Goal: Find contact information: Find contact information

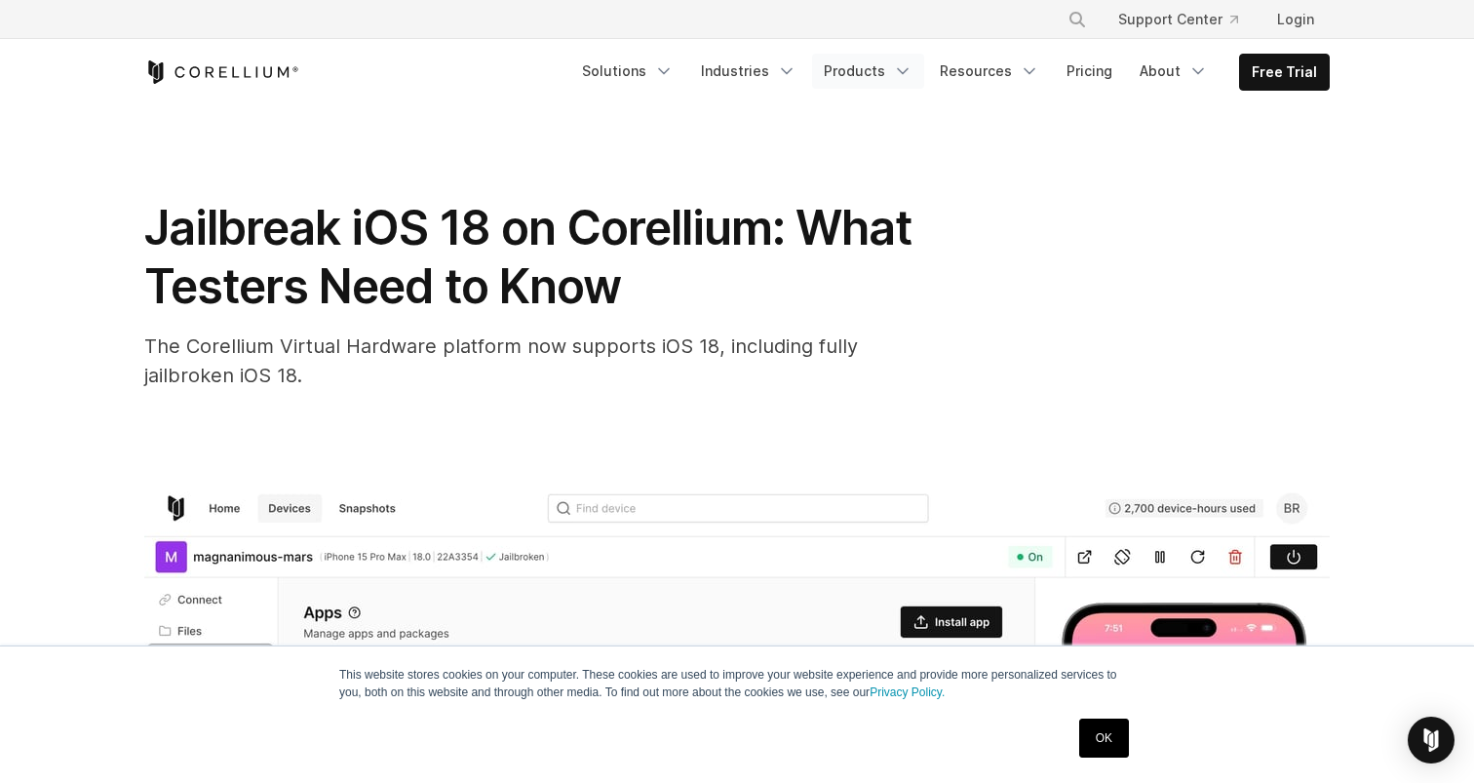
click at [912, 67] on icon "Navigation Menu" at bounding box center [902, 70] width 19 height 19
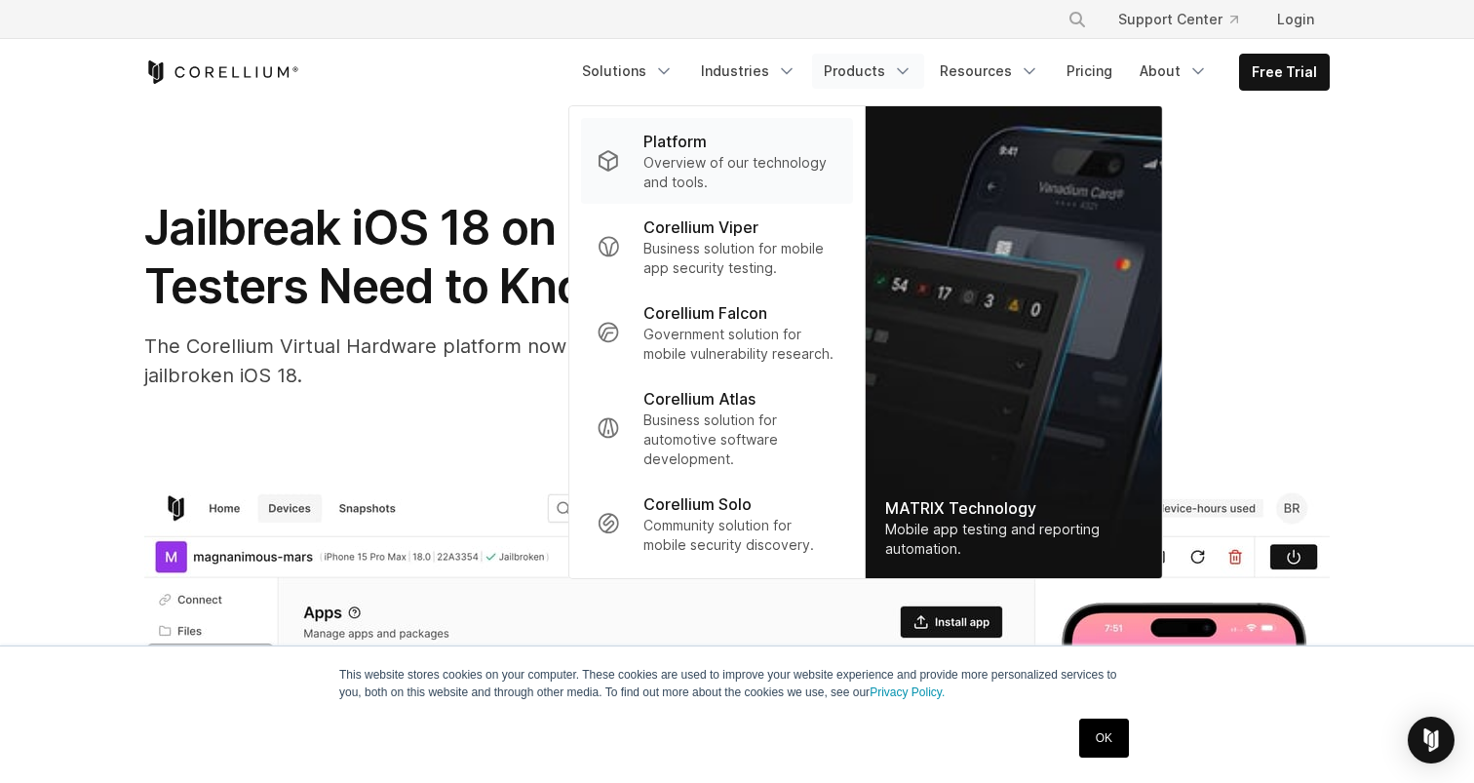
click at [705, 175] on p "Overview of our technology and tools." at bounding box center [740, 172] width 194 height 39
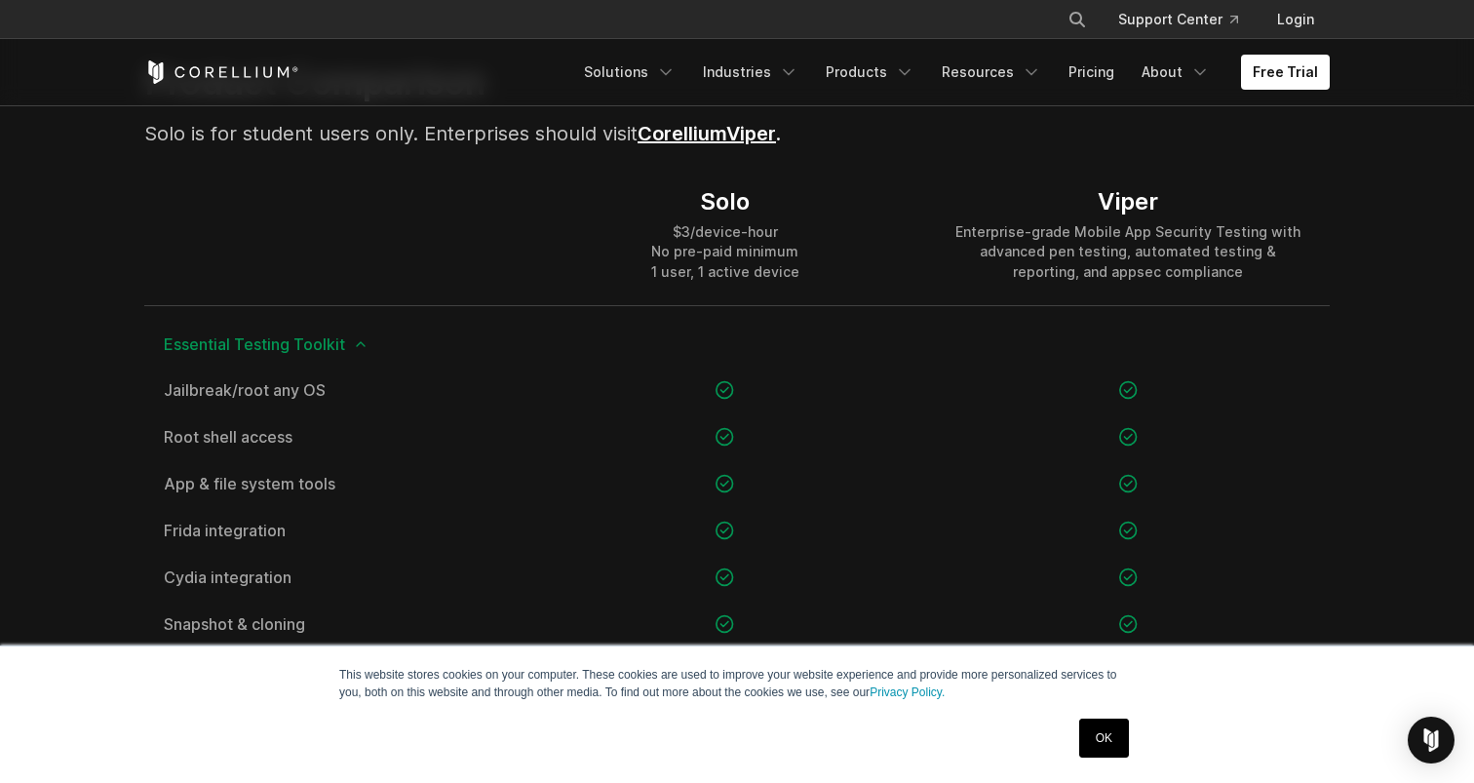
scroll to position [1373, 0]
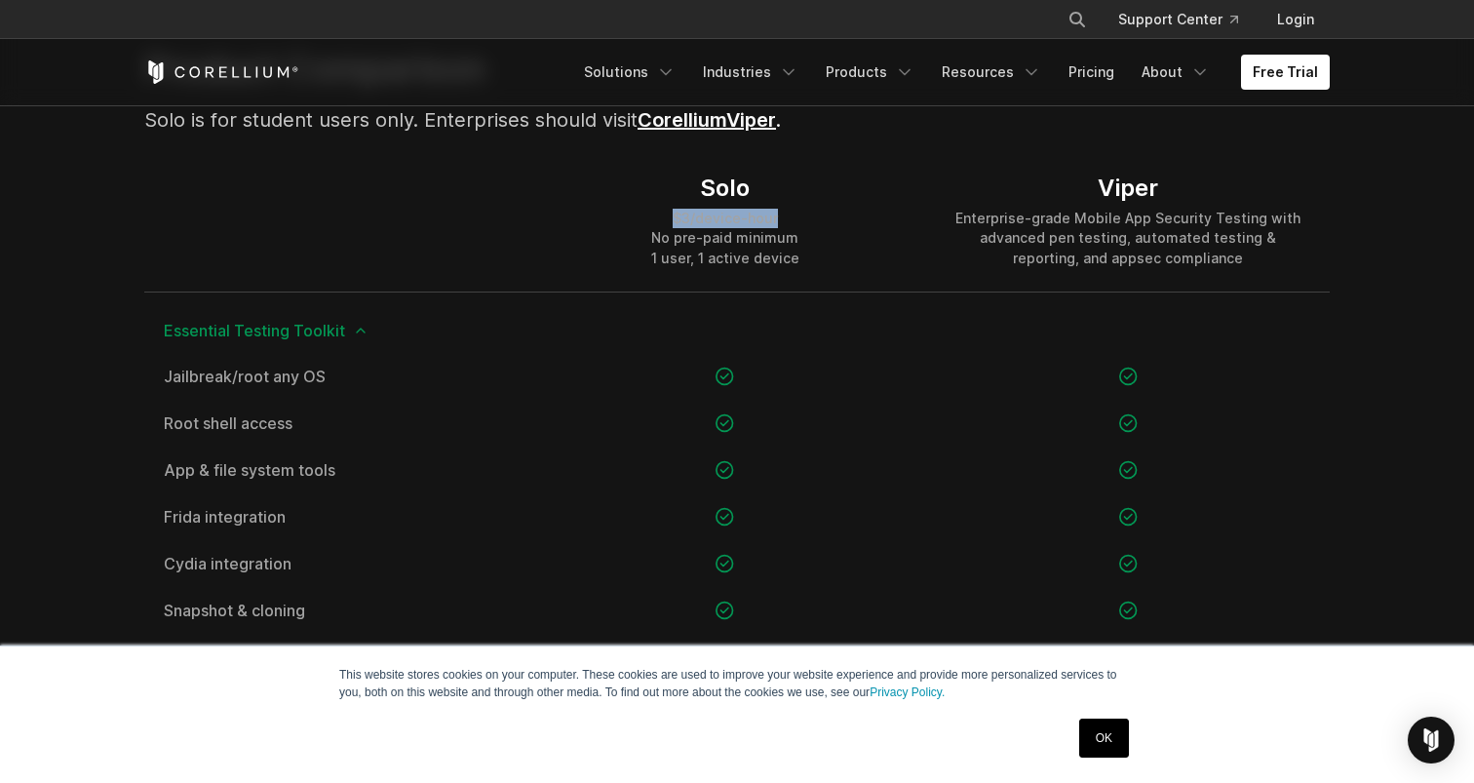
drag, startPoint x: 670, startPoint y: 219, endPoint x: 796, endPoint y: 214, distance: 125.9
click at [796, 214] on div "$3/device-hour No pre-paid minimum 1 user, 1 active device" at bounding box center [725, 238] width 148 height 58
click at [732, 211] on div "$3/device-hour No pre-paid minimum 1 user, 1 active device" at bounding box center [725, 238] width 148 height 58
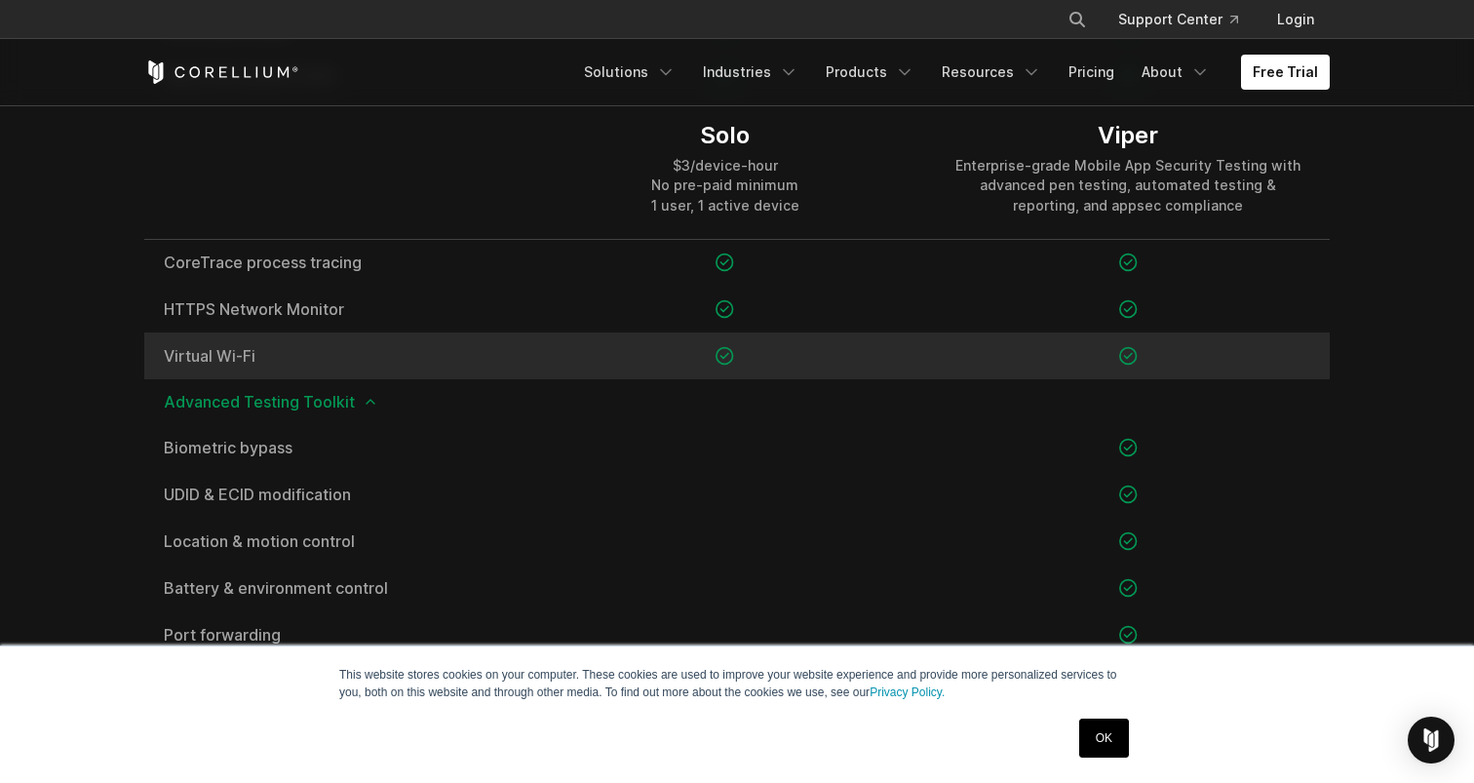
scroll to position [1793, 0]
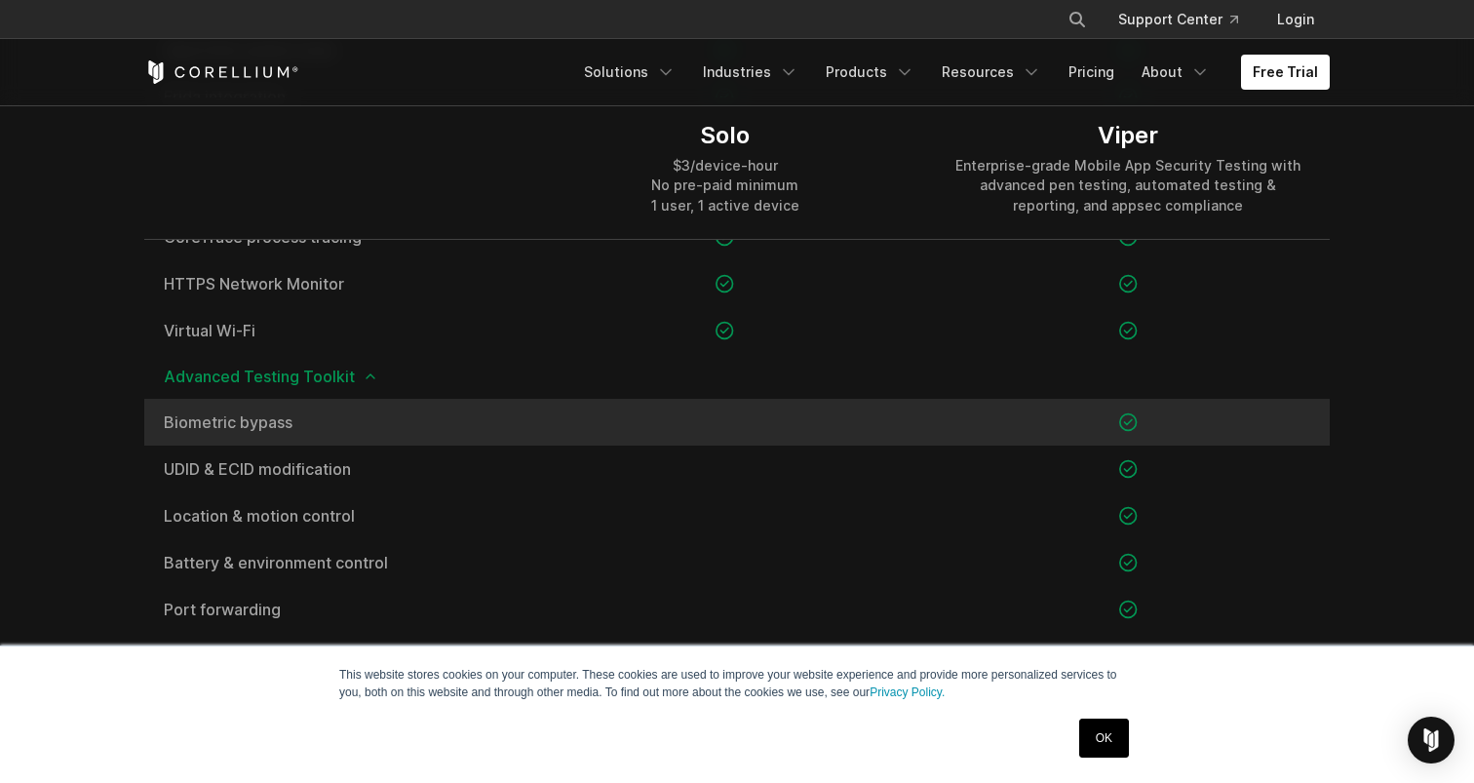
click at [222, 422] on span "Biometric bypass" at bounding box center [334, 422] width 340 height 16
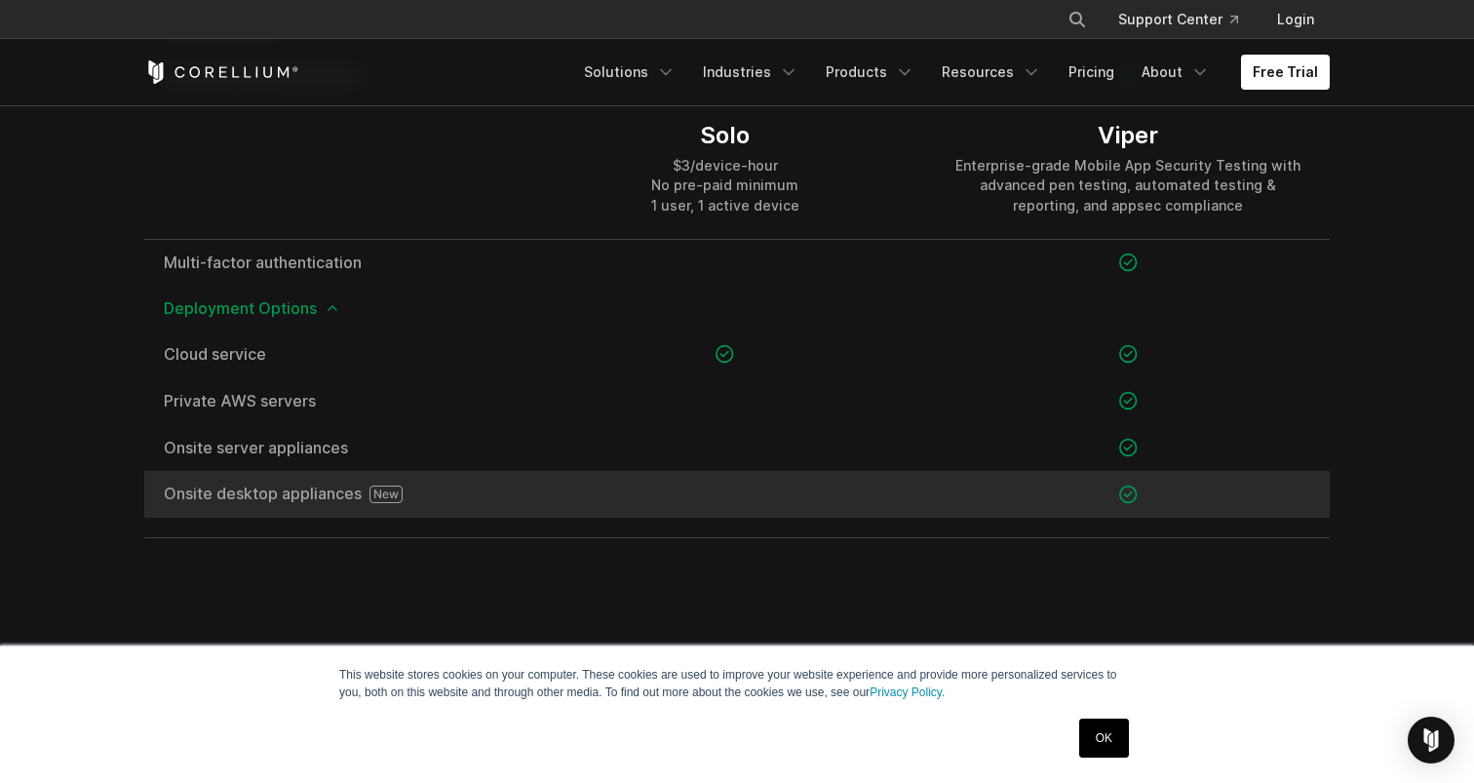
scroll to position [2863, 0]
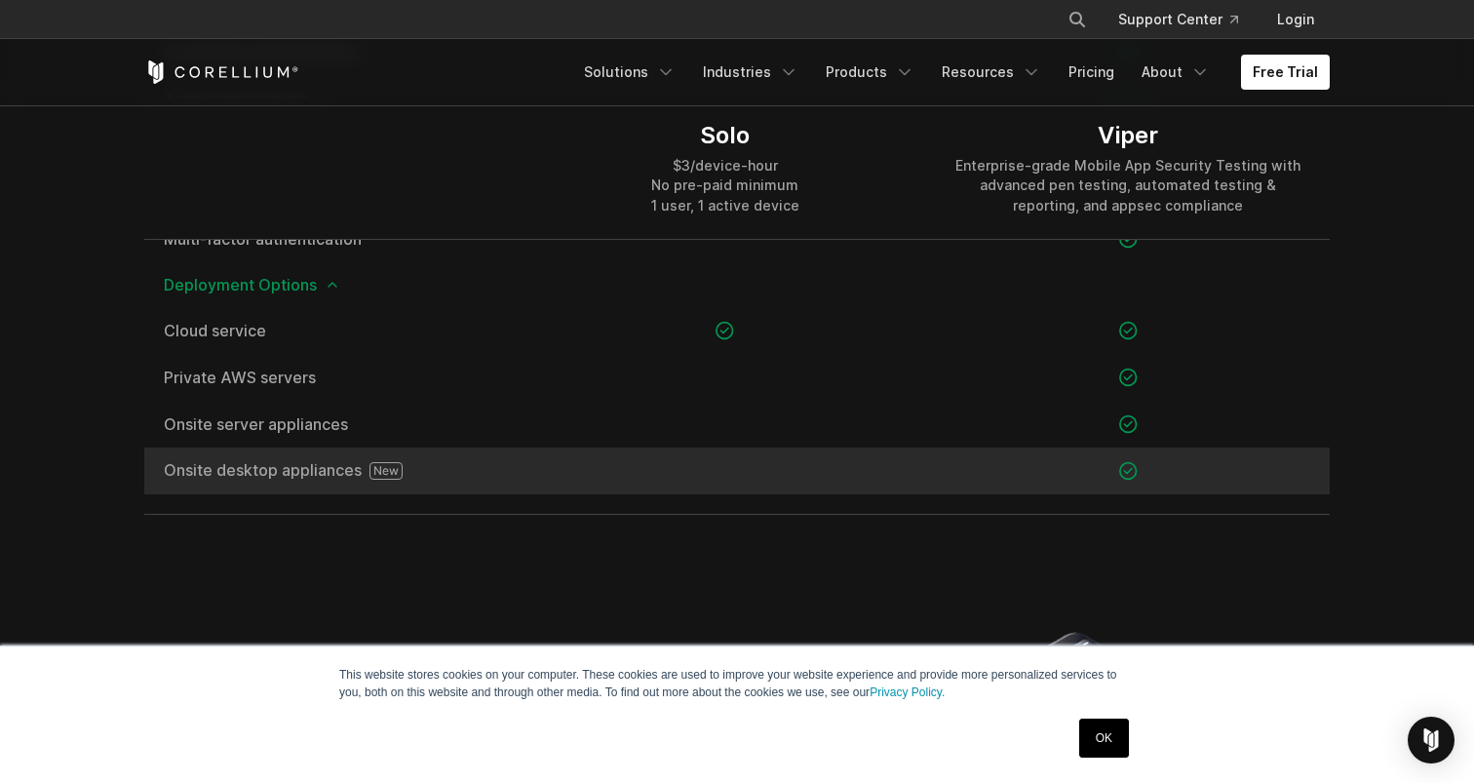
click at [330, 479] on div "Onsite desktop appliances" at bounding box center [333, 470] width 379 height 47
click at [383, 471] on icon at bounding box center [386, 470] width 24 height 9
click at [299, 469] on span "Onsite desktop appliances" at bounding box center [334, 471] width 340 height 18
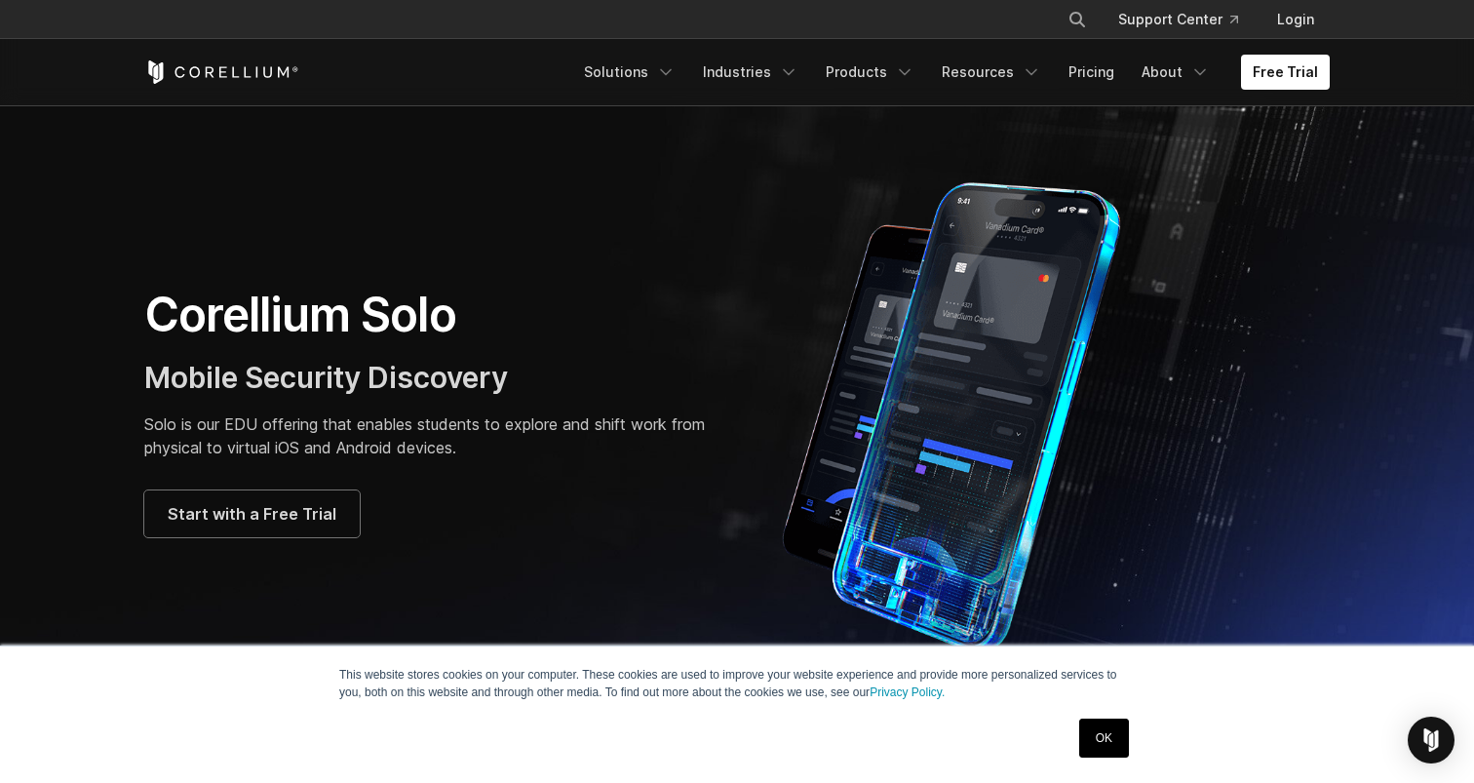
scroll to position [0, 0]
click at [1114, 75] on link "Pricing" at bounding box center [1091, 72] width 69 height 35
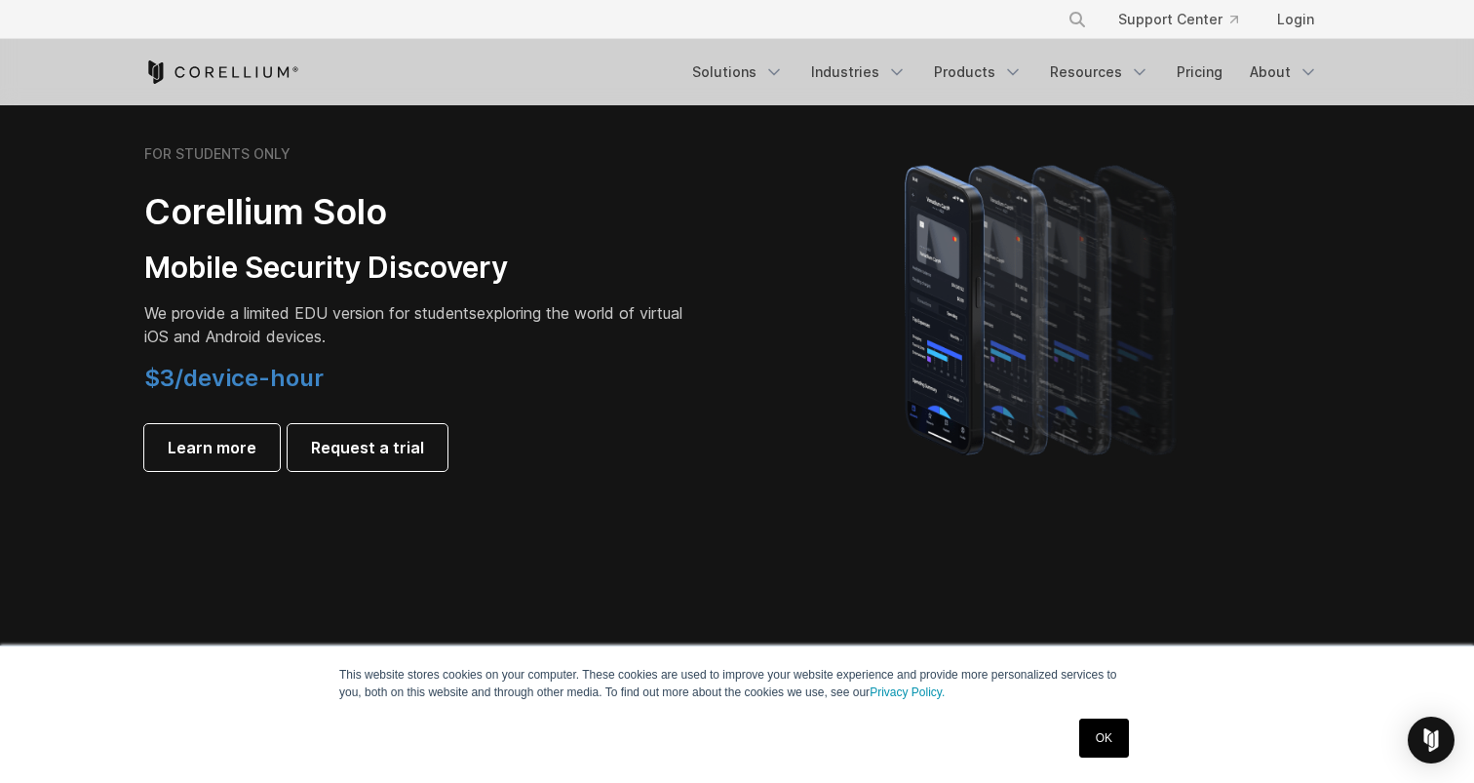
scroll to position [1364, 0]
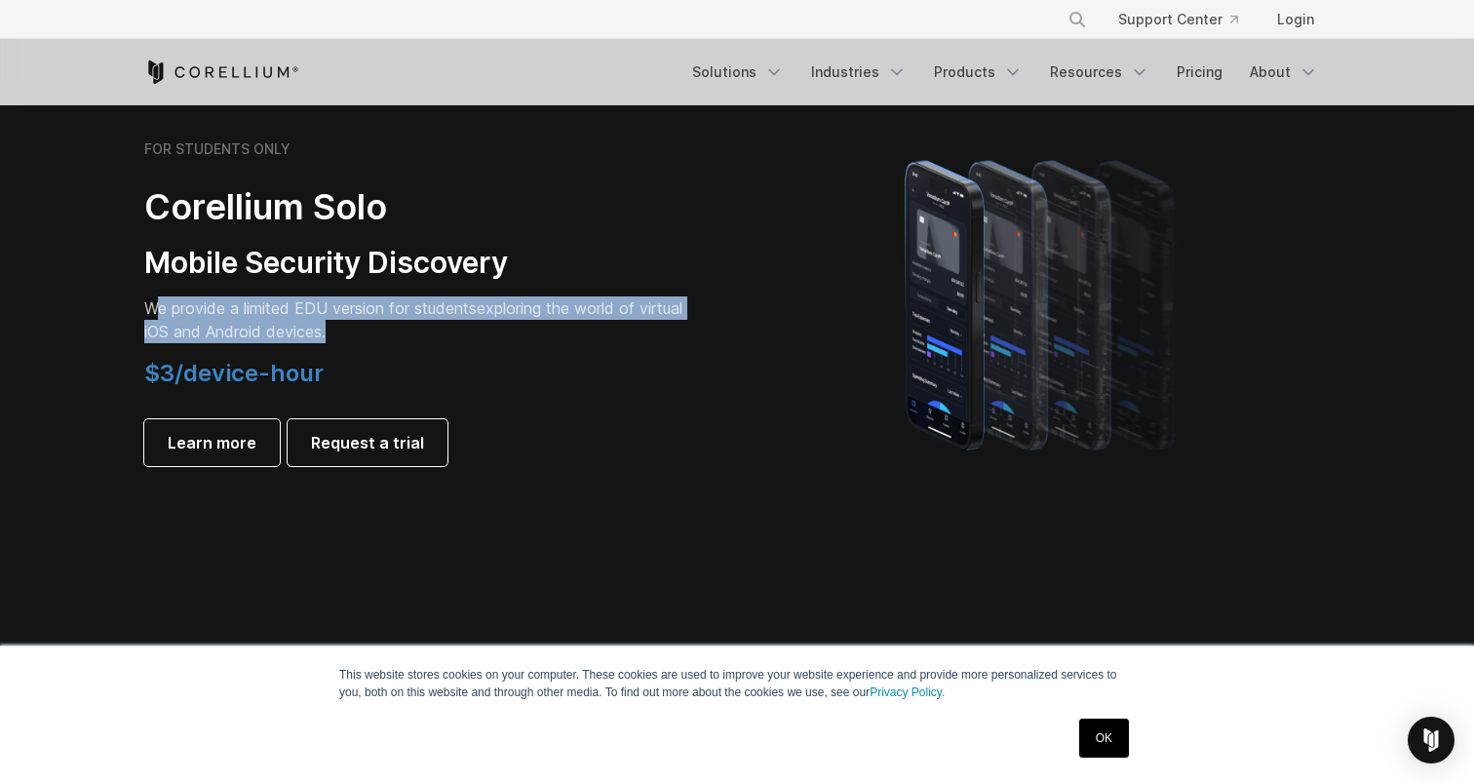
drag, startPoint x: 409, startPoint y: 330, endPoint x: 160, endPoint y: 296, distance: 251.8
click at [160, 296] on p "We provide a limited EDU version for students exploring the world of virtual iO…" at bounding box center [417, 319] width 546 height 47
click at [200, 303] on span "We provide a limited EDU version for students" at bounding box center [310, 307] width 332 height 19
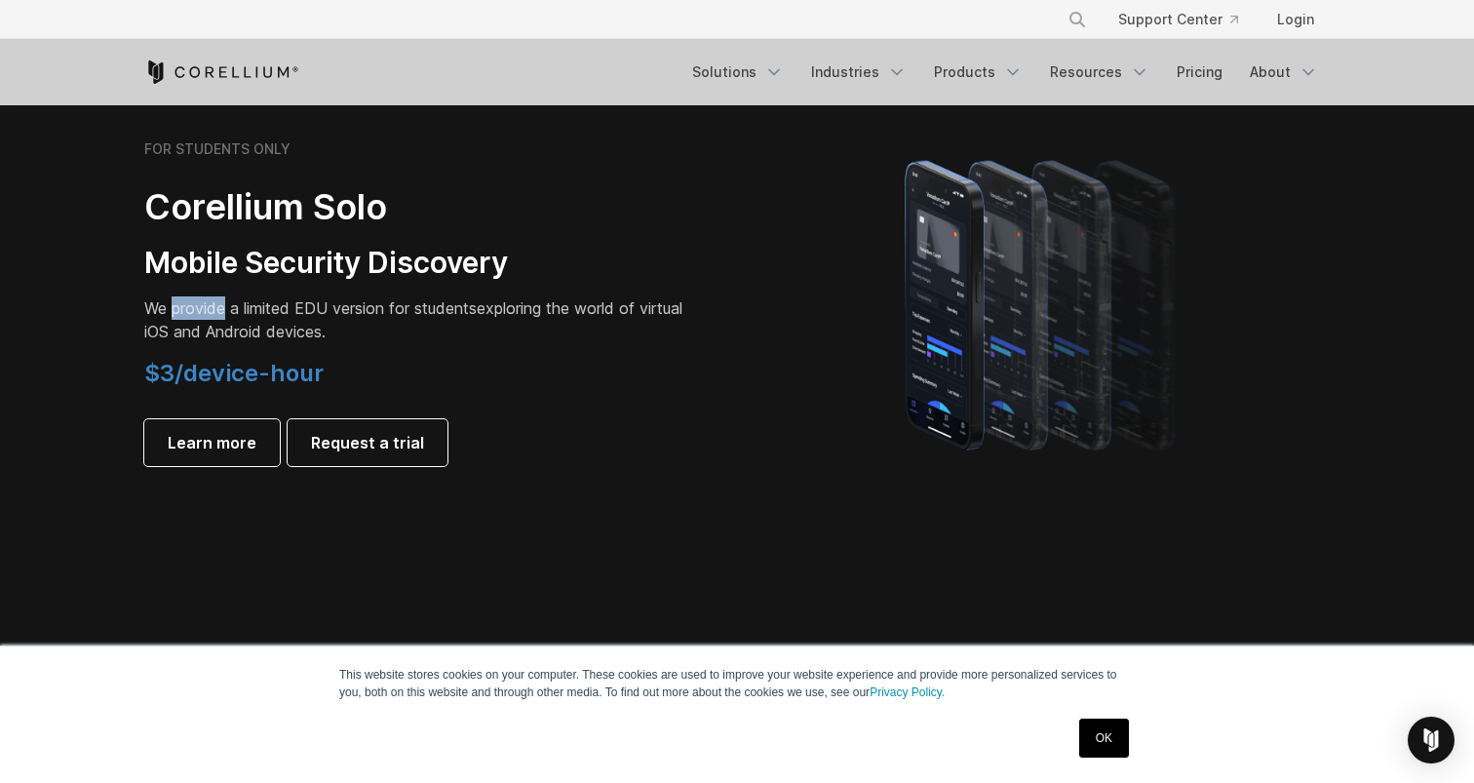
click at [200, 303] on span "We provide a limited EDU version for students" at bounding box center [310, 307] width 332 height 19
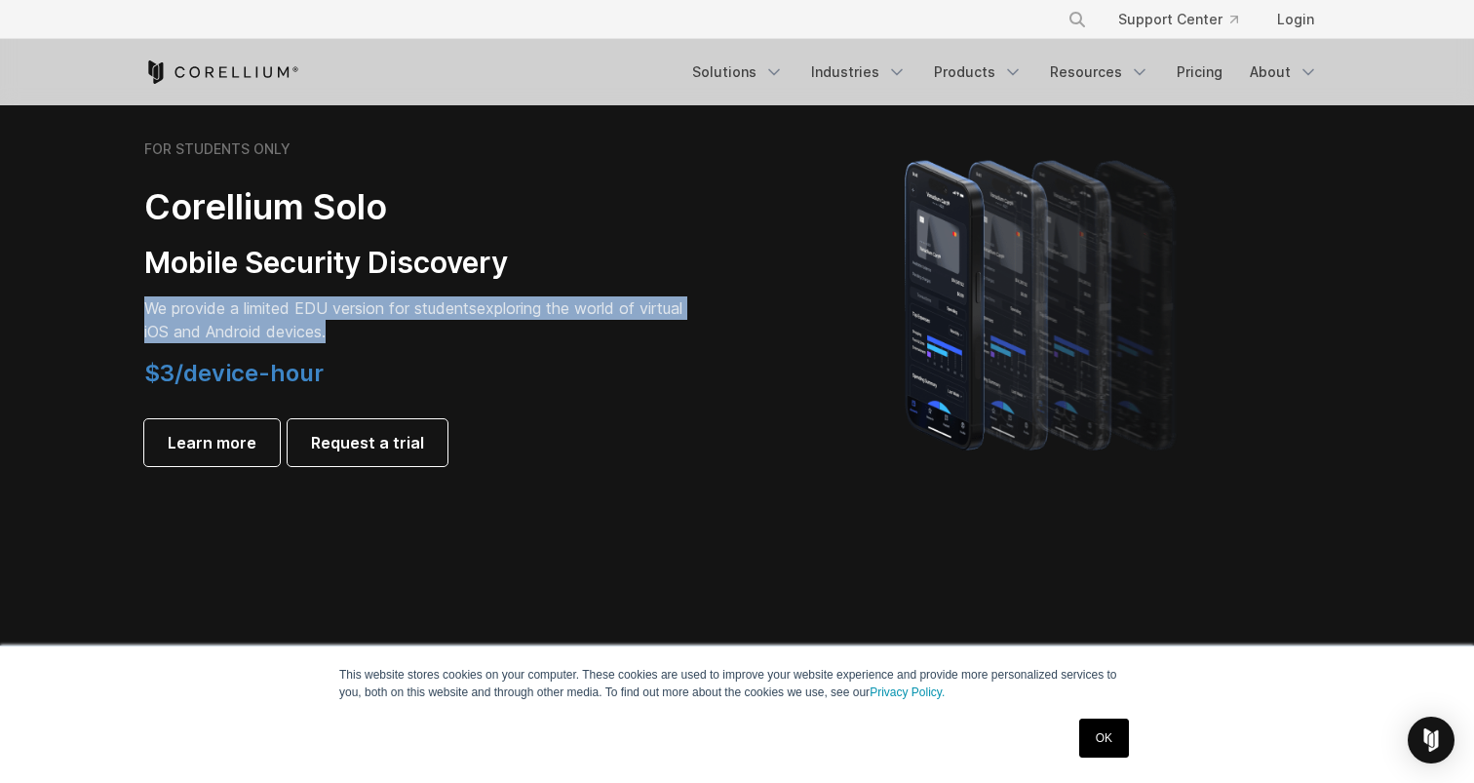
click at [200, 303] on span "We provide a limited EDU version for students" at bounding box center [310, 307] width 332 height 19
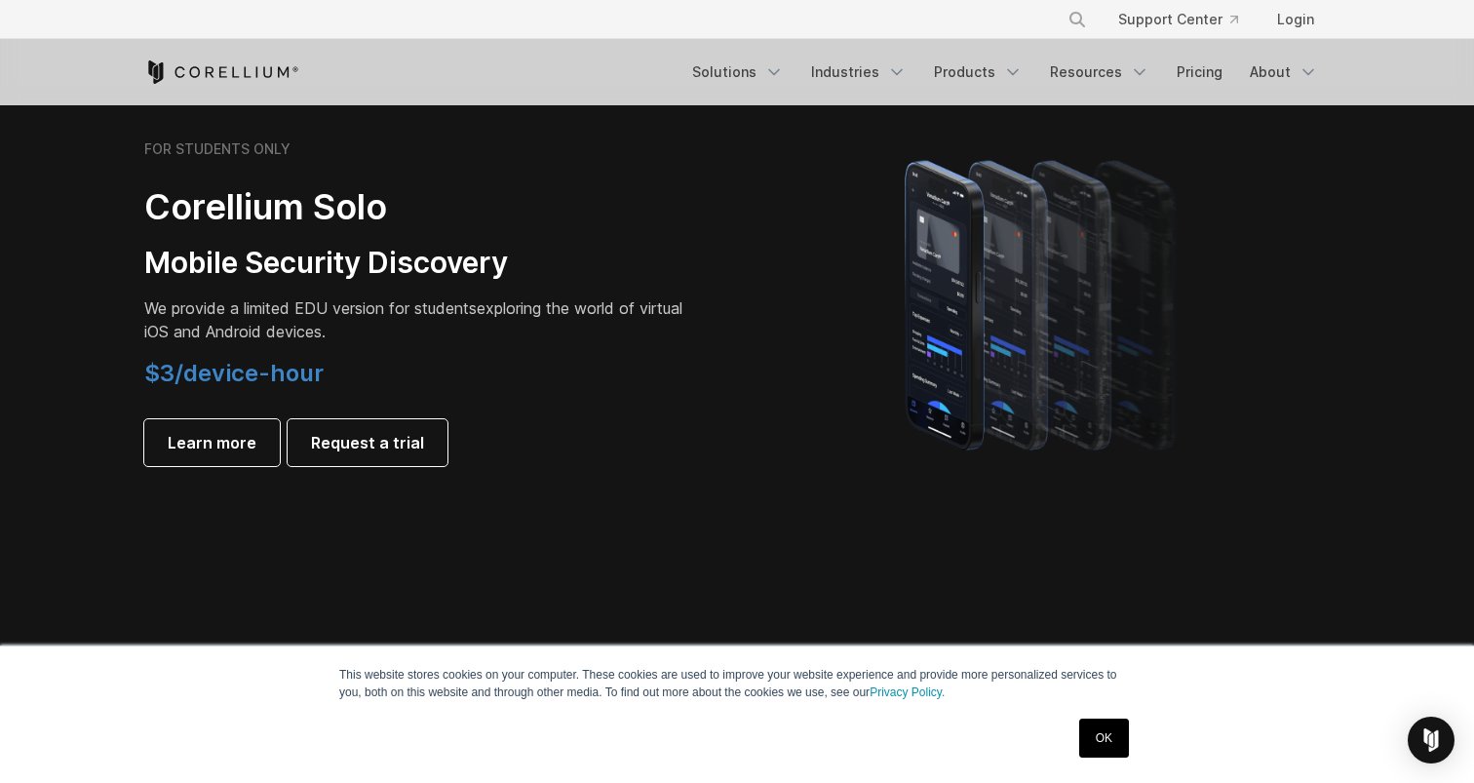
click at [197, 375] on span "$3/device-hour" at bounding box center [233, 373] width 179 height 28
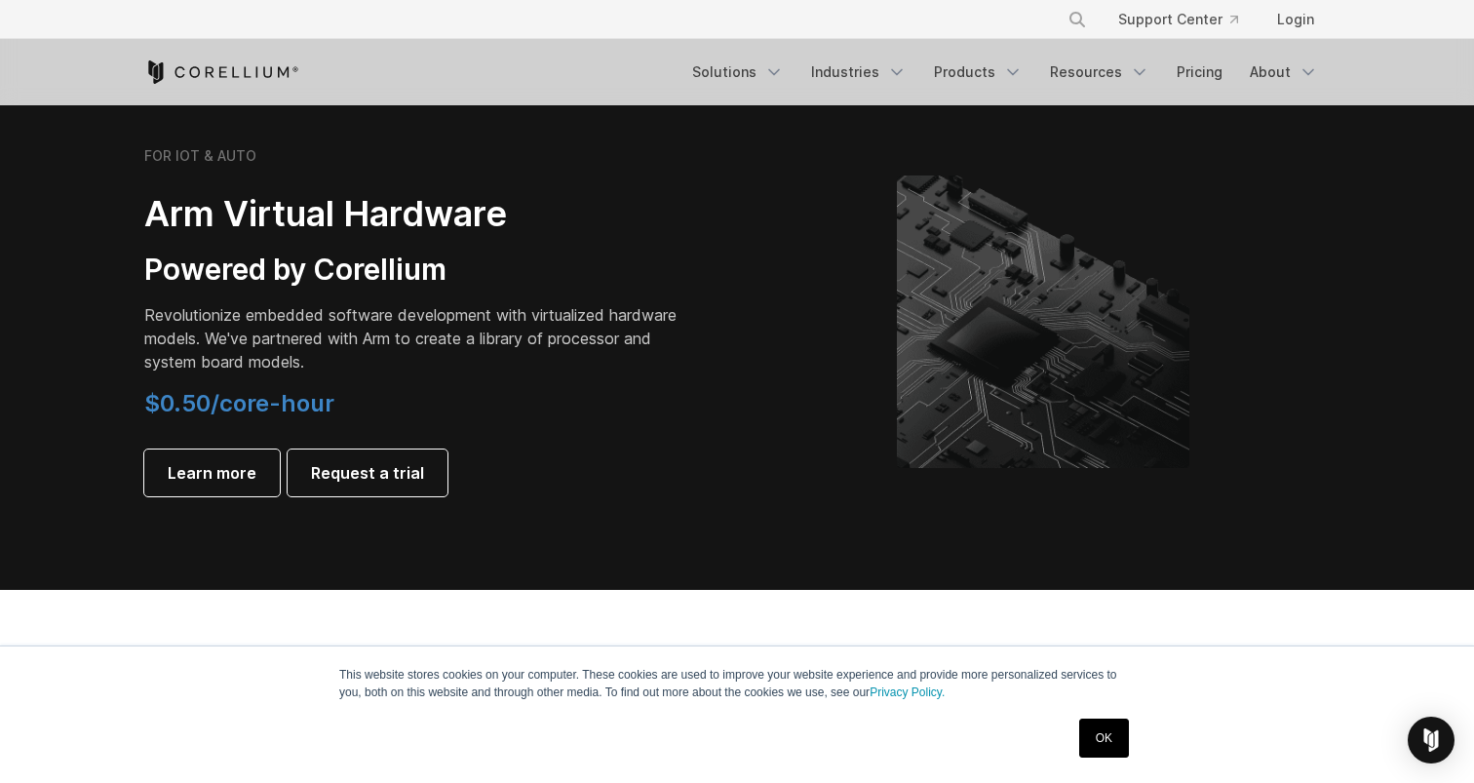
scroll to position [2272, 0]
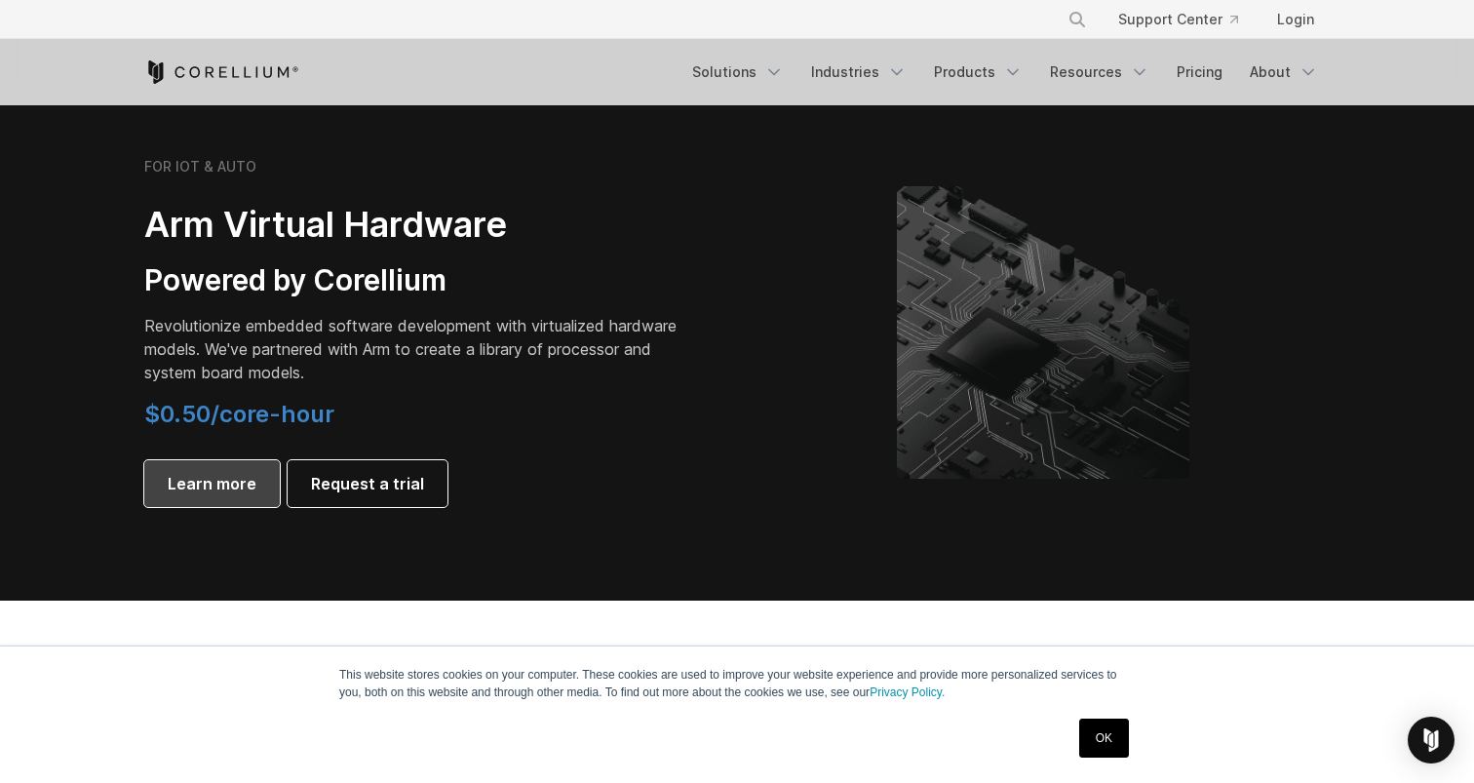
click at [225, 485] on span "Learn more" at bounding box center [212, 483] width 89 height 23
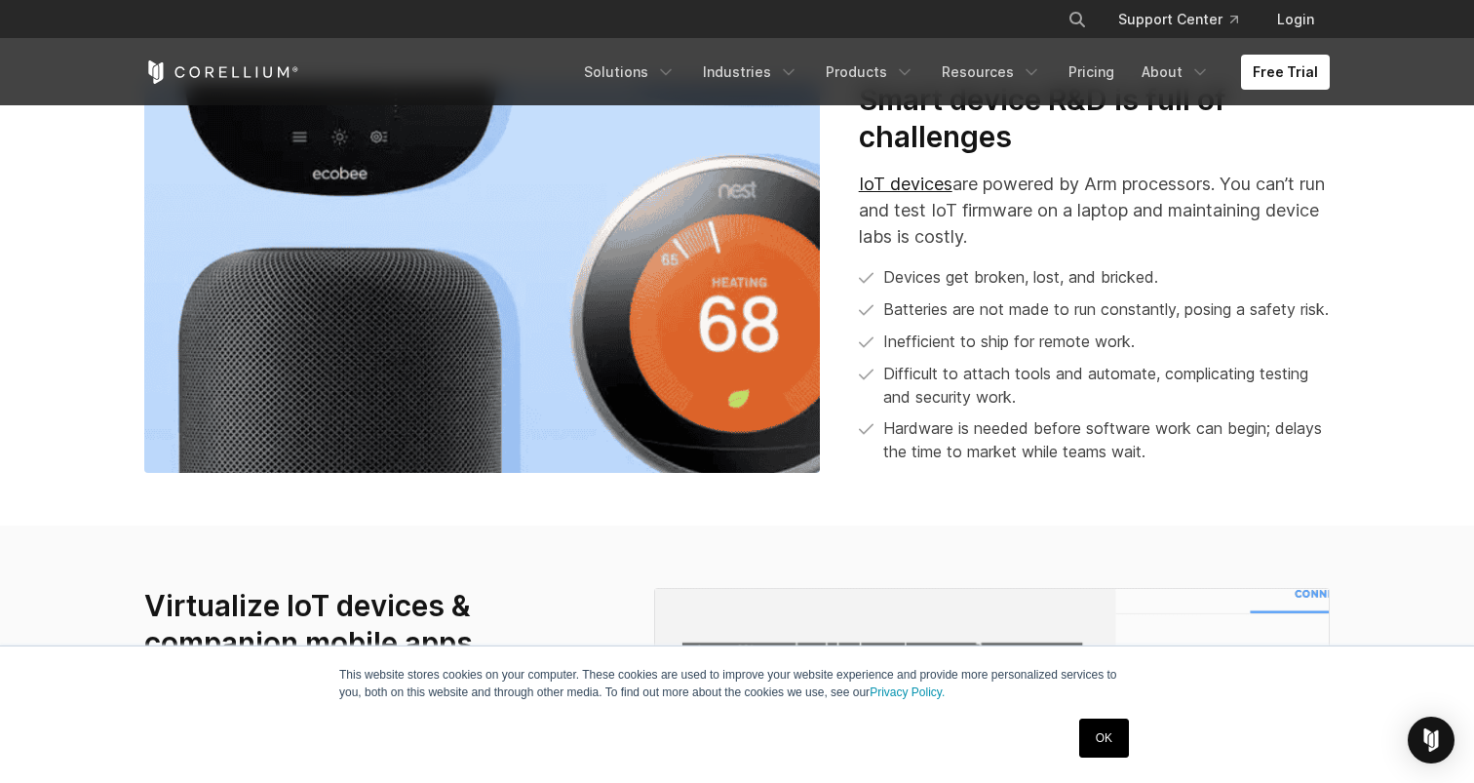
scroll to position [928, 0]
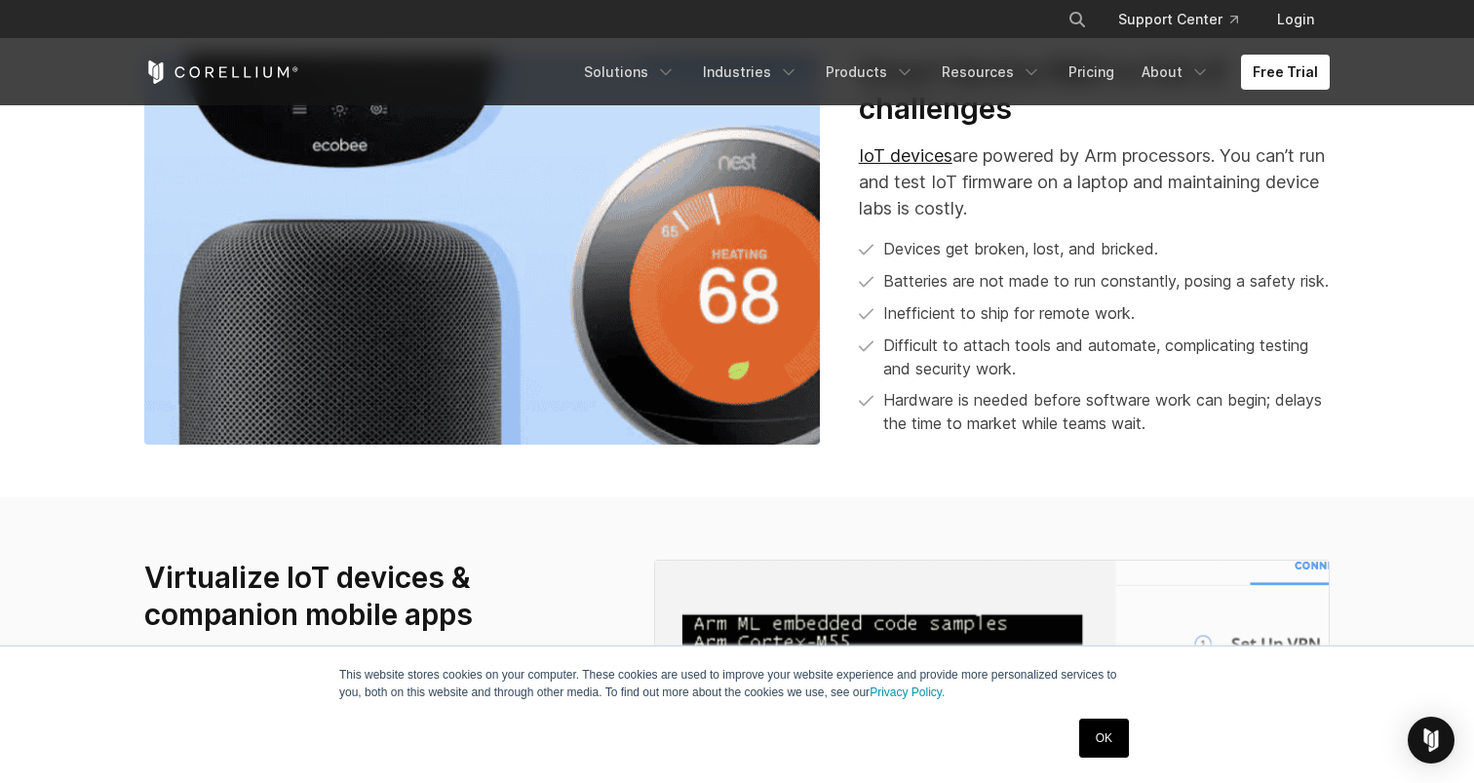
click at [1107, 733] on link "OK" at bounding box center [1104, 737] width 50 height 39
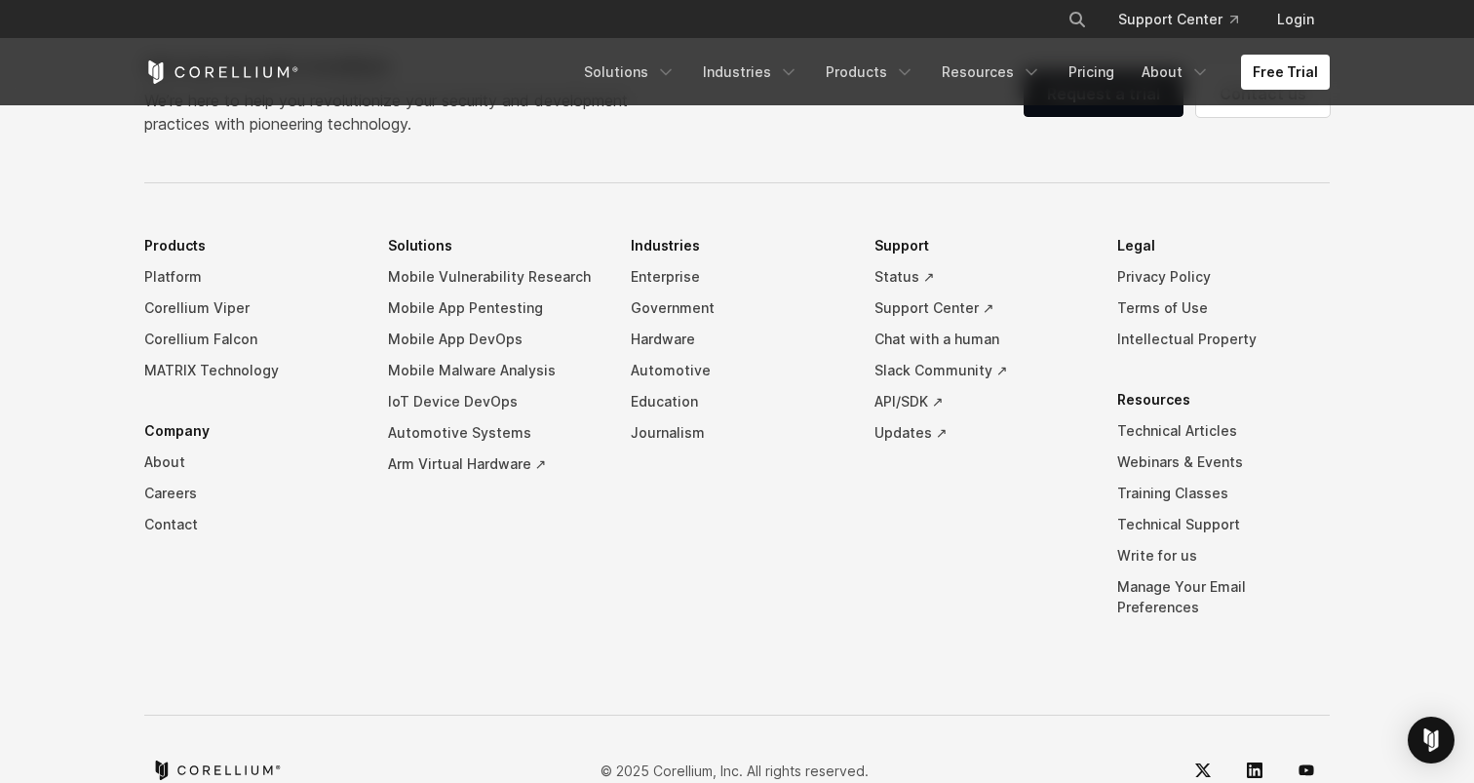
scroll to position [5544, 0]
click at [179, 509] on link "Careers" at bounding box center [250, 493] width 213 height 31
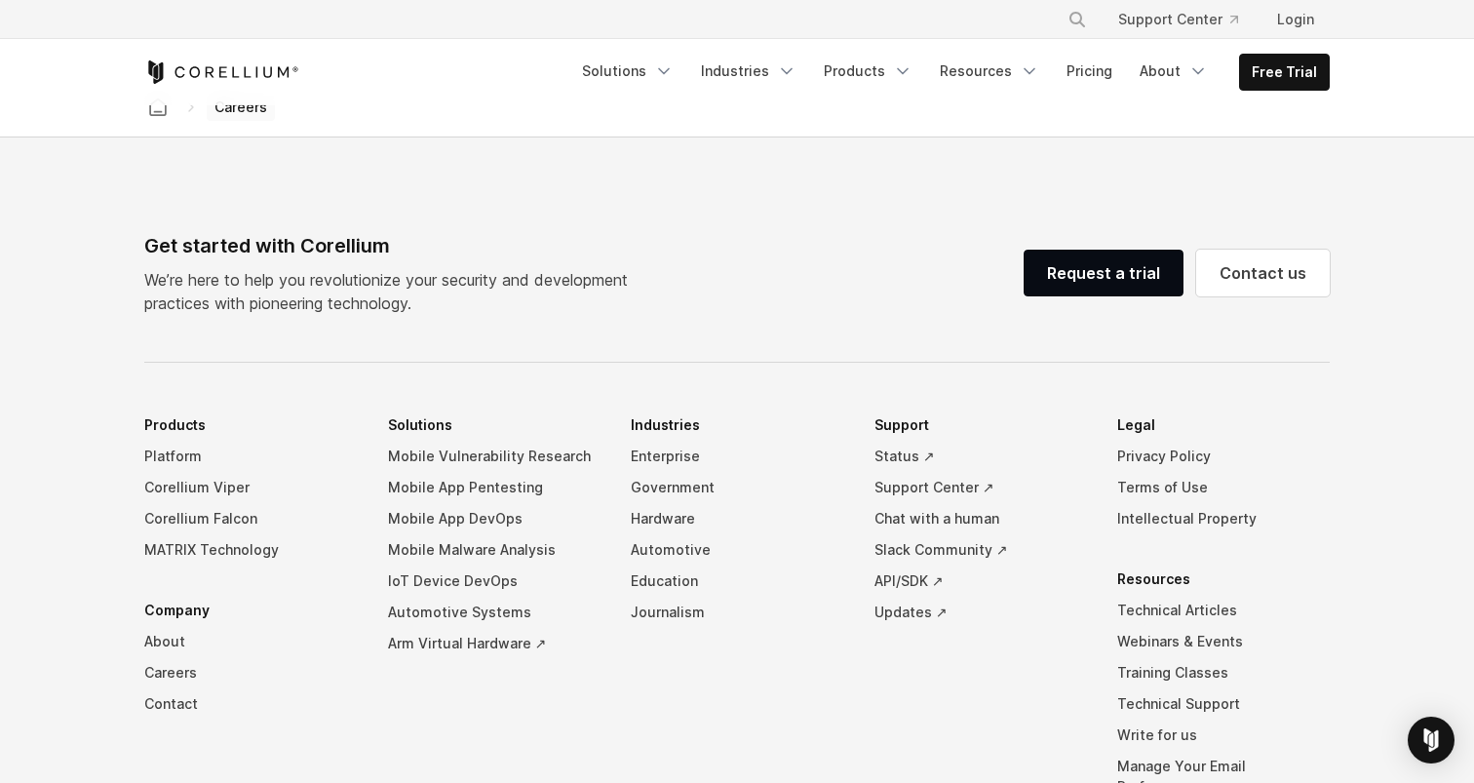
scroll to position [1358, 0]
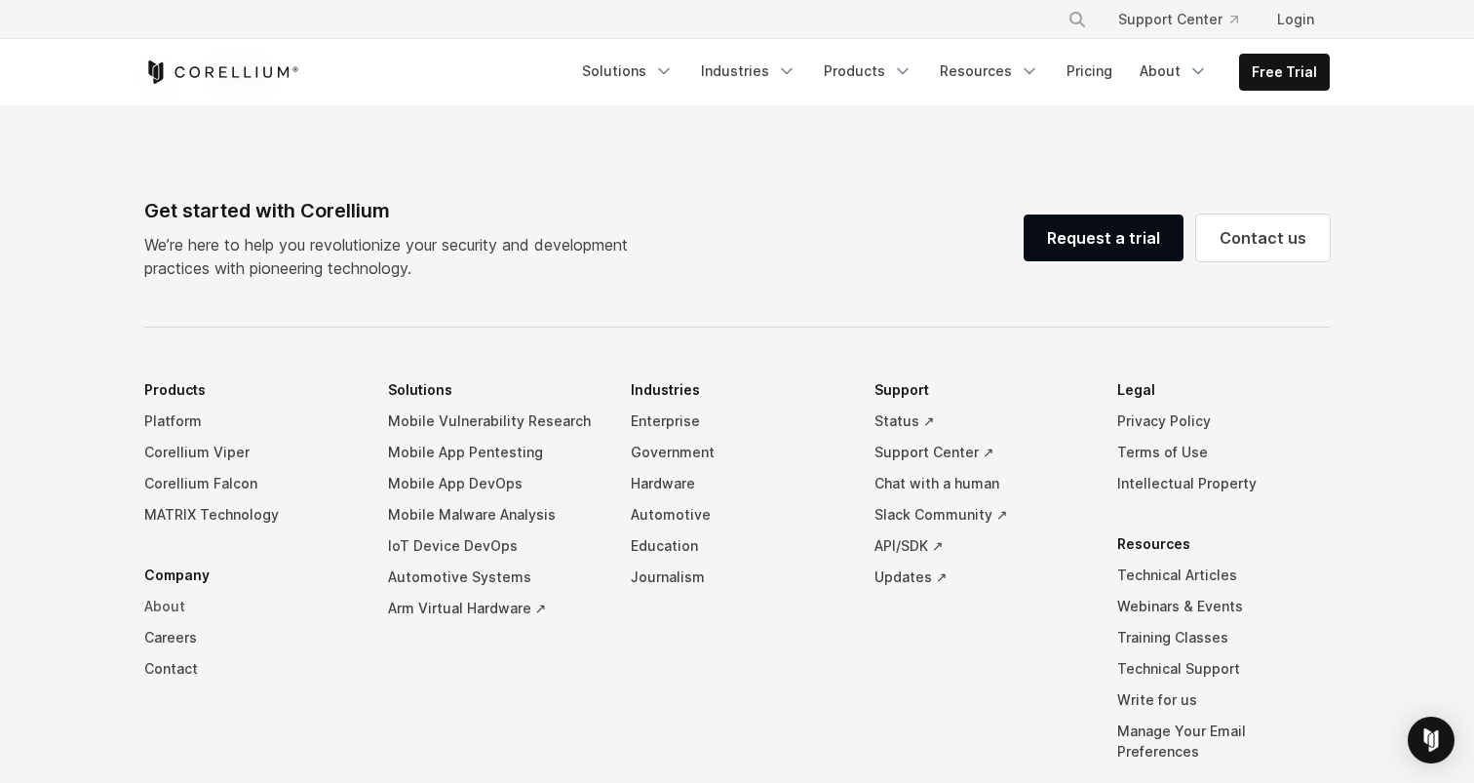
click at [169, 604] on link "About" at bounding box center [250, 606] width 213 height 31
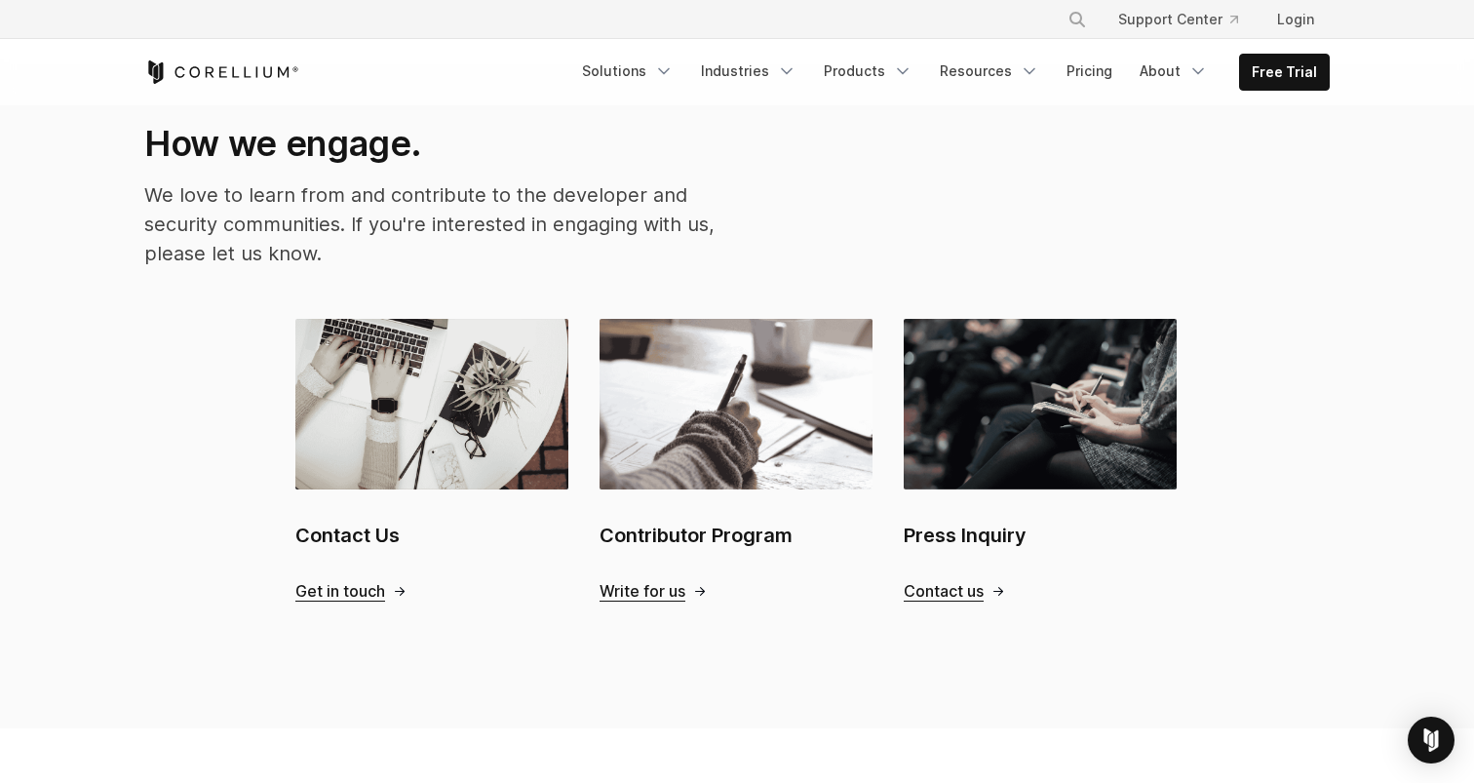
scroll to position [1921, 0]
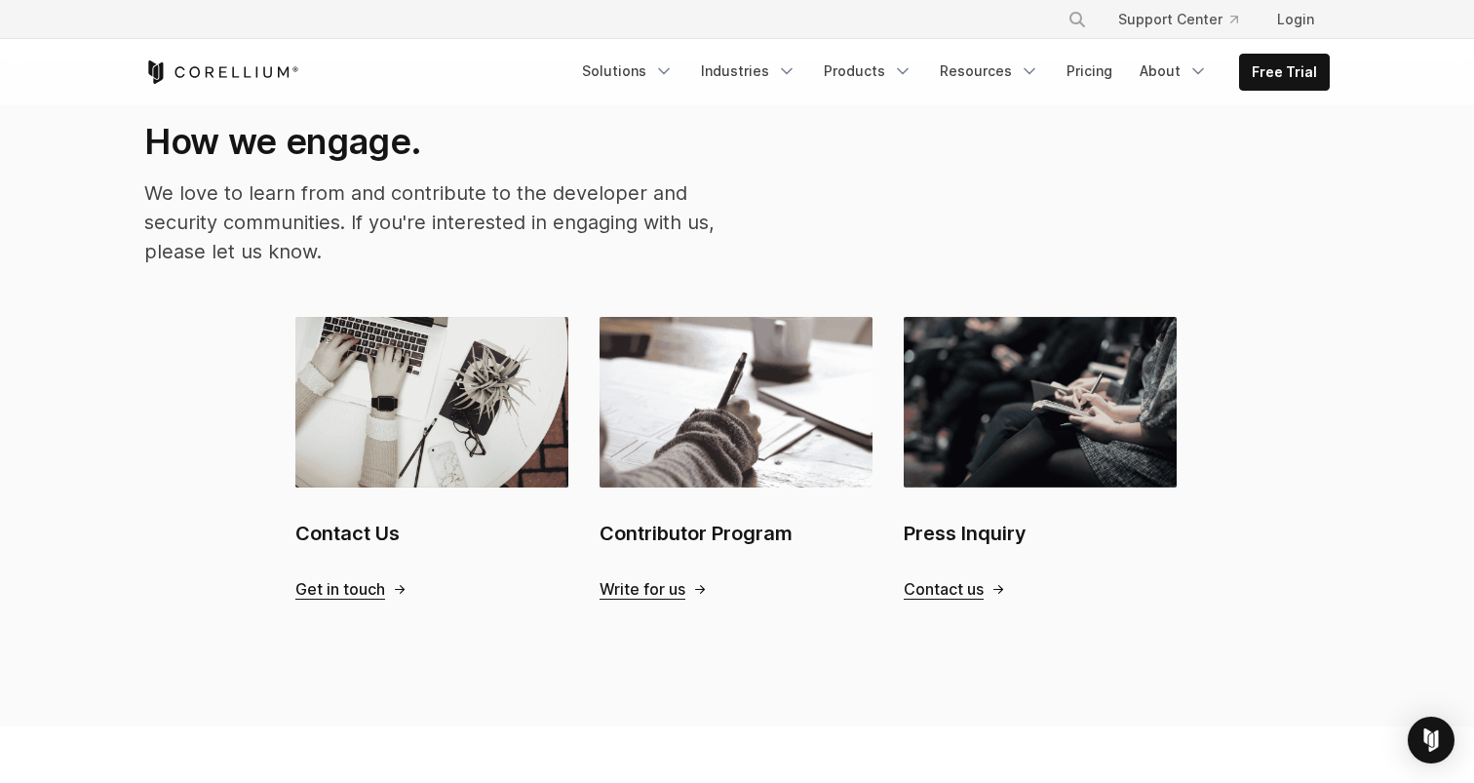
click at [618, 579] on span "Write for us" at bounding box center [643, 589] width 86 height 20
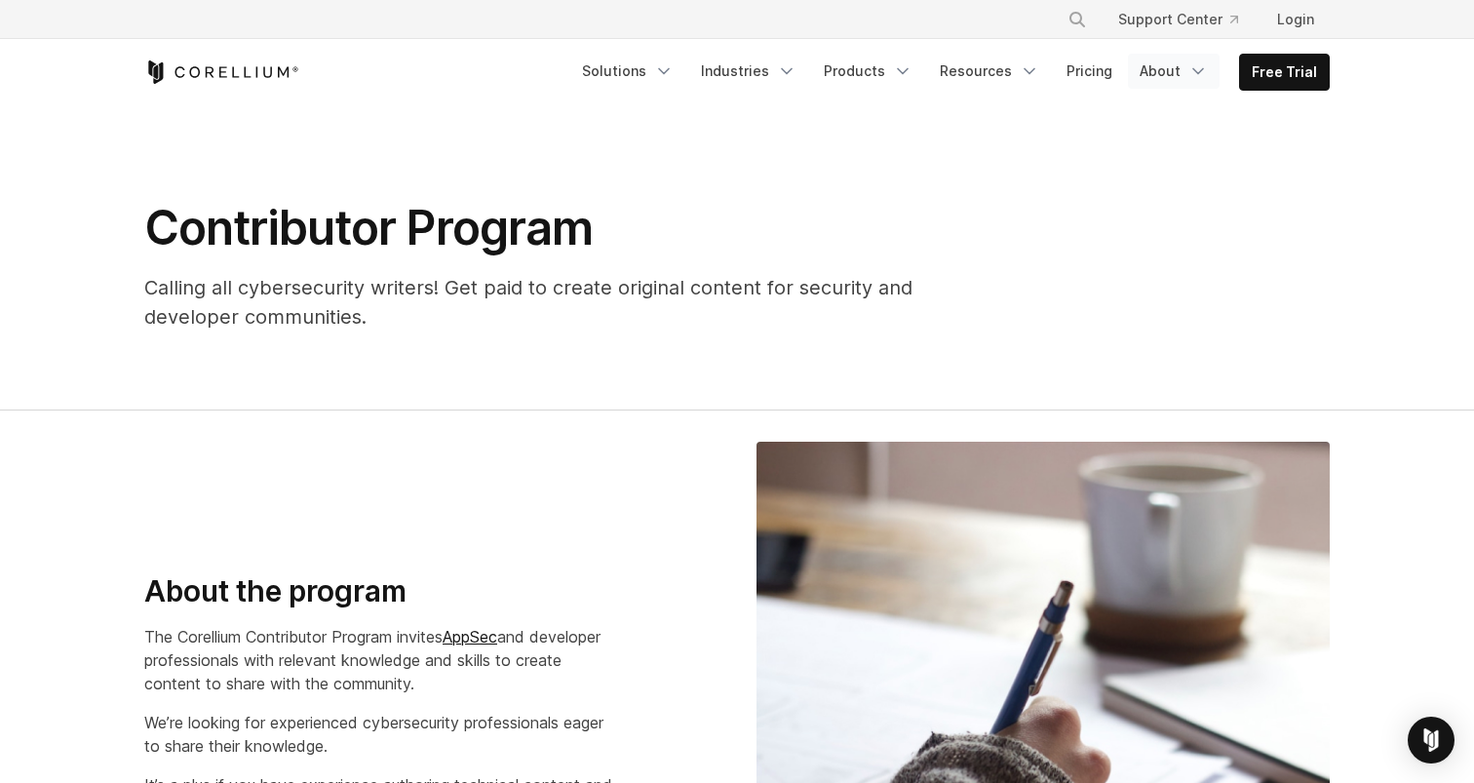
click at [1193, 65] on icon "Navigation Menu" at bounding box center [1197, 70] width 19 height 19
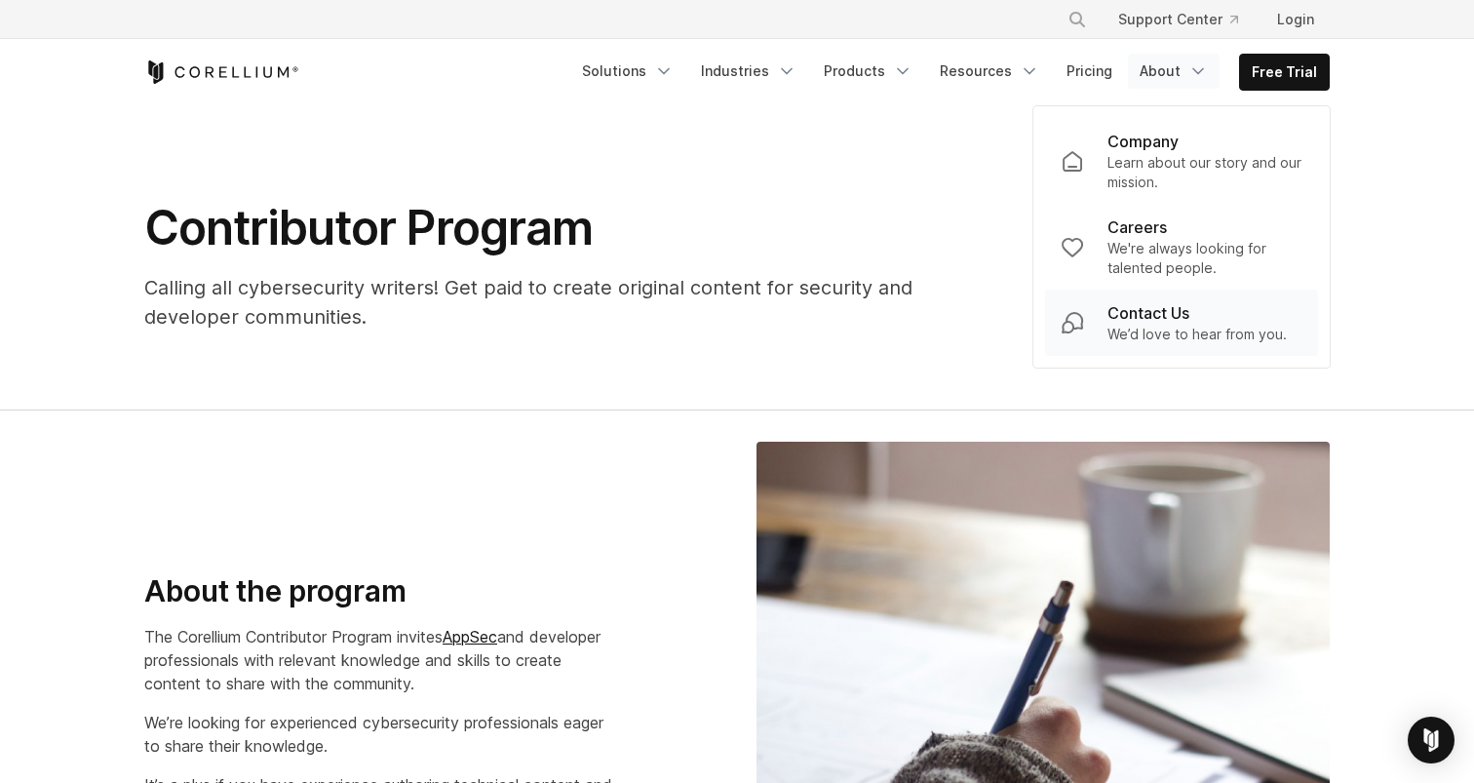
click at [1139, 326] on p "We’d love to hear from you." at bounding box center [1196, 334] width 179 height 19
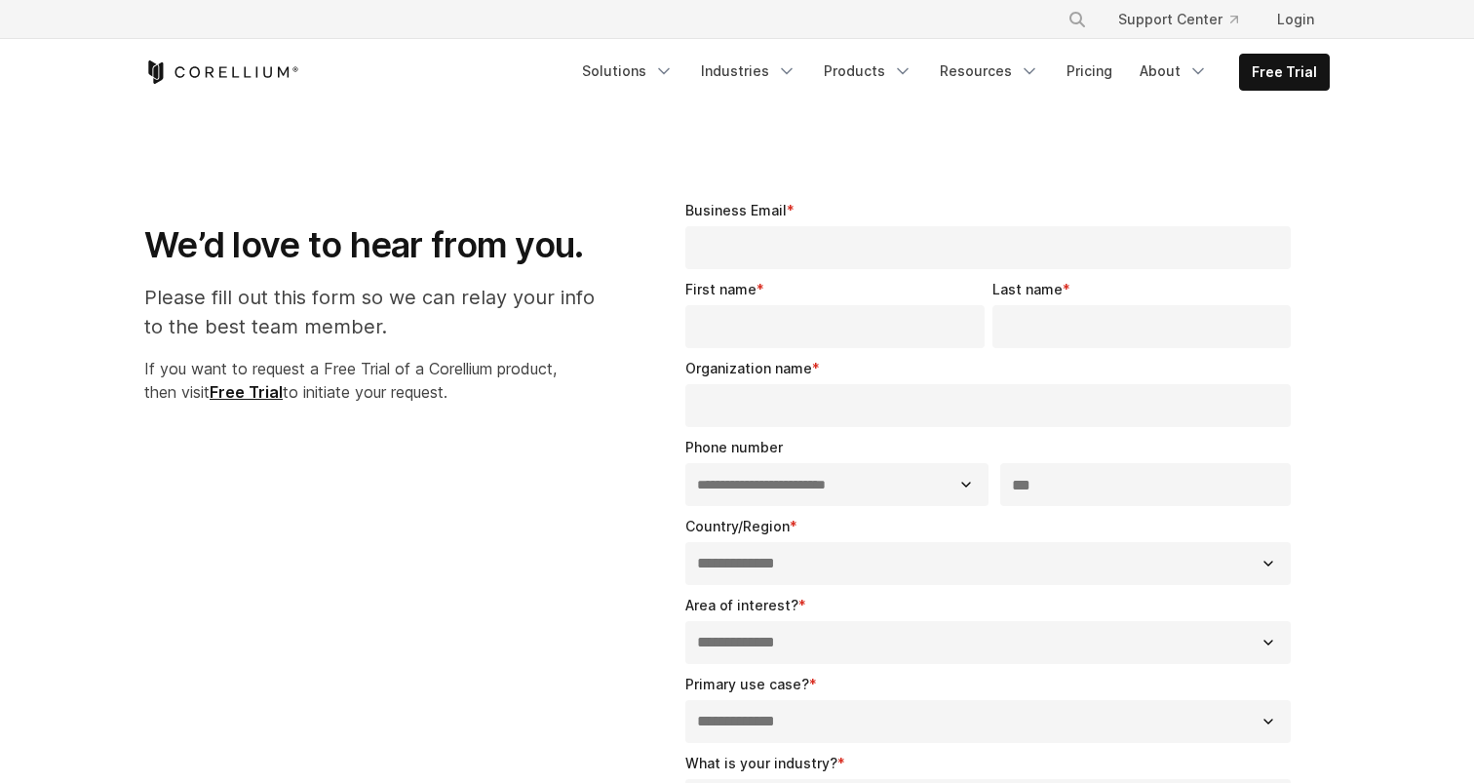
select select "**"
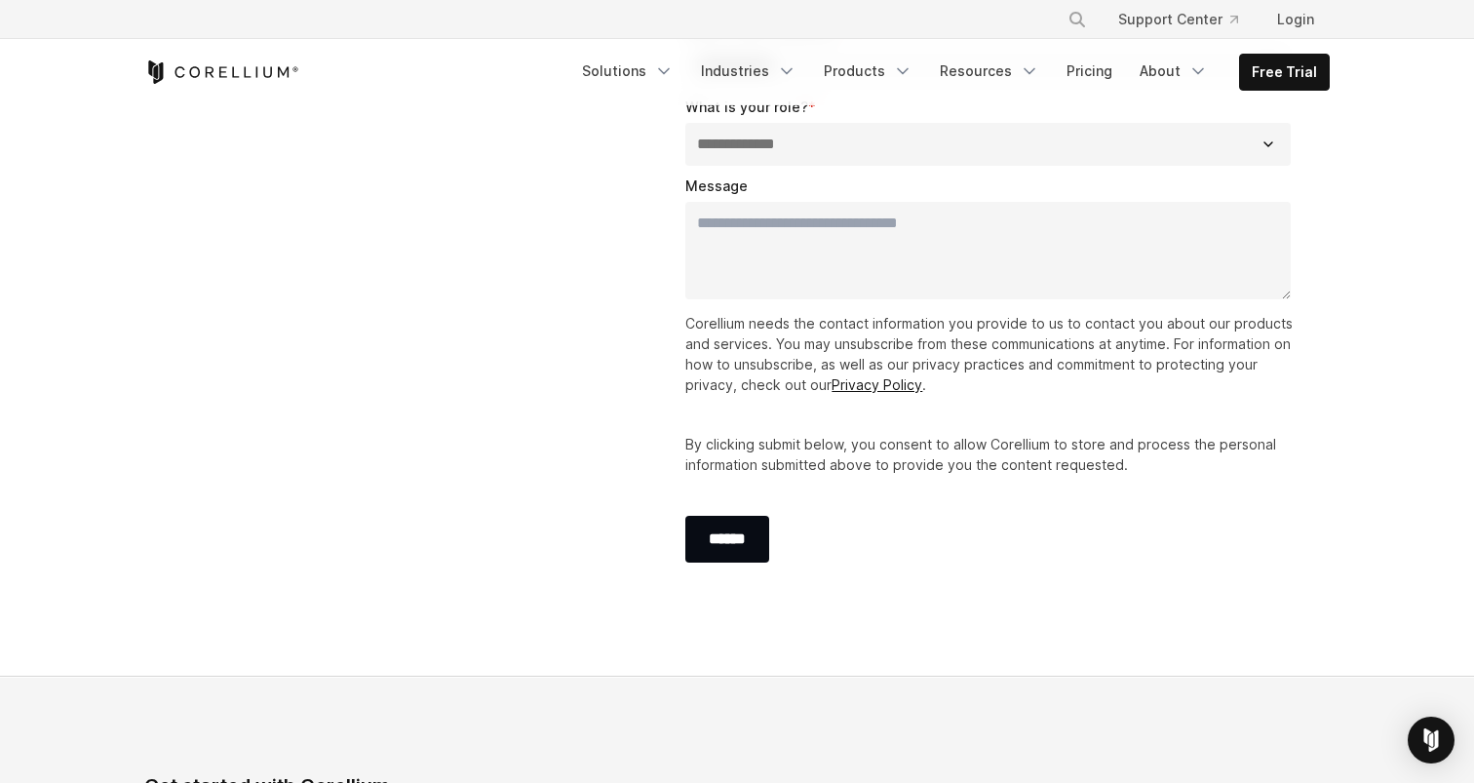
scroll to position [750, 0]
